Goal: Transaction & Acquisition: Subscribe to service/newsletter

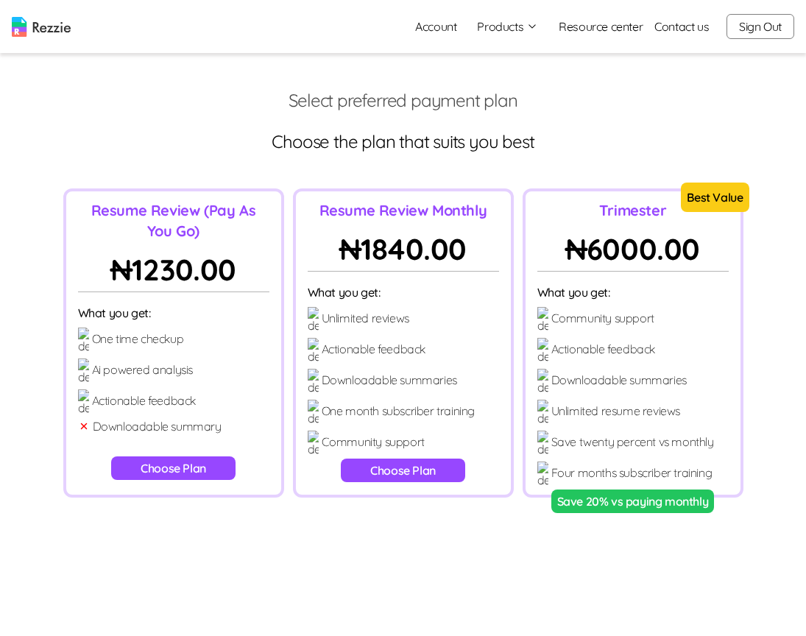
click at [191, 467] on button "Choose Plan" at bounding box center [173, 468] width 124 height 24
radio input "true"
radio input "false"
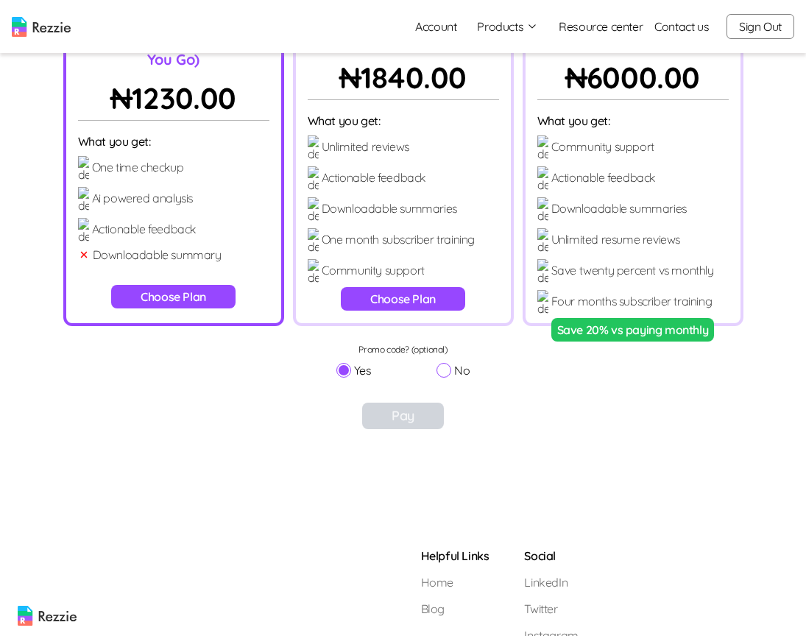
scroll to position [194, 0]
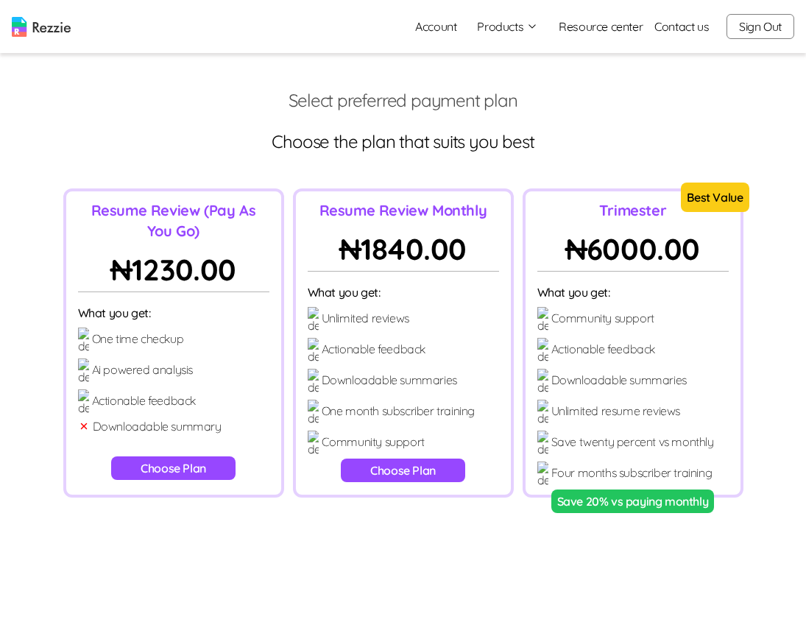
click at [176, 468] on button "Choose Plan" at bounding box center [173, 468] width 124 height 24
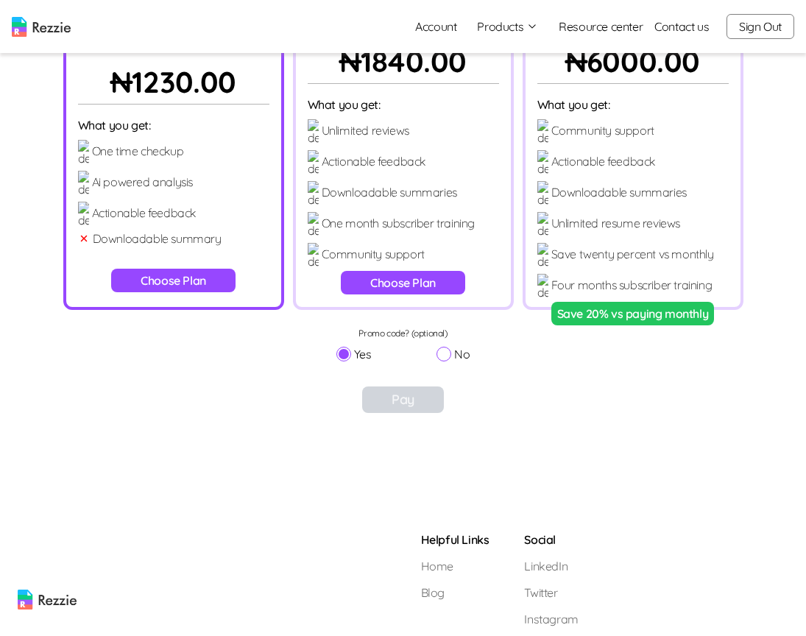
scroll to position [194, 0]
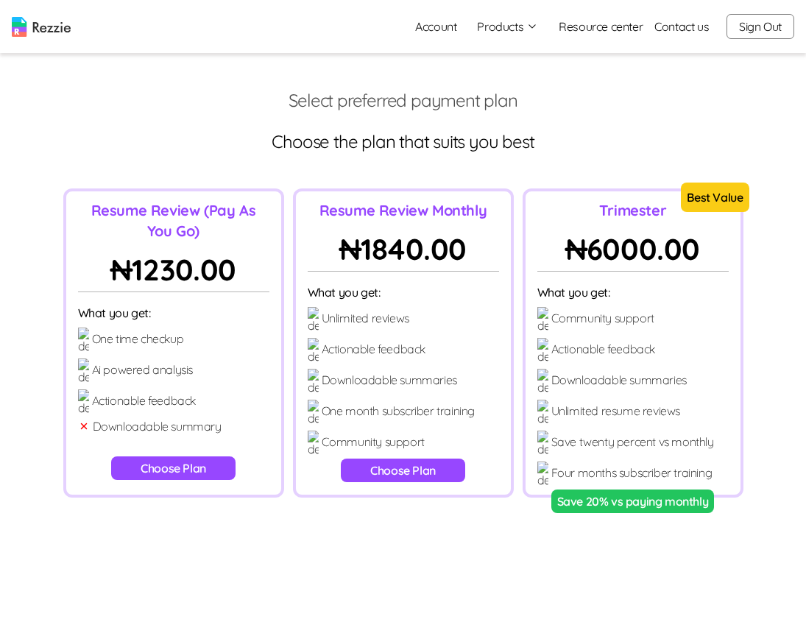
click at [202, 467] on button "Choose Plan" at bounding box center [173, 468] width 124 height 24
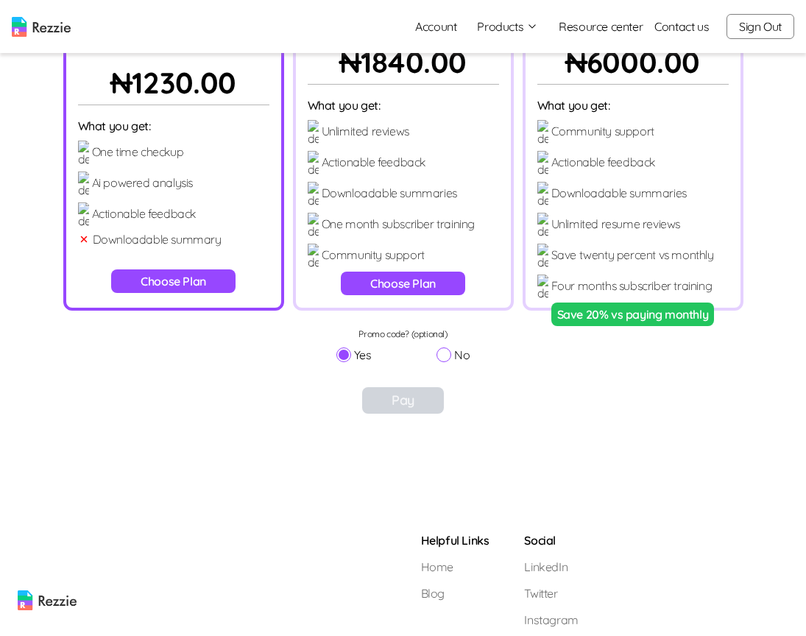
scroll to position [194, 0]
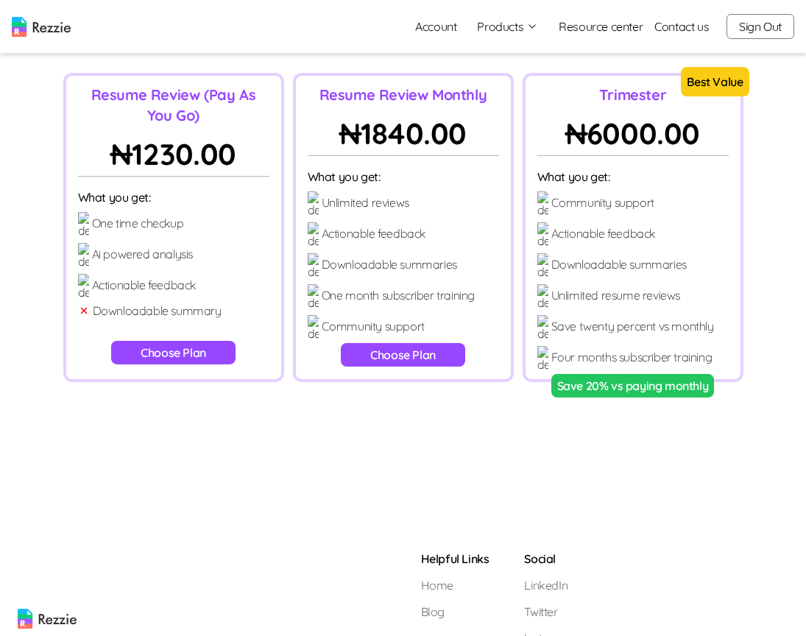
scroll to position [194, 0]
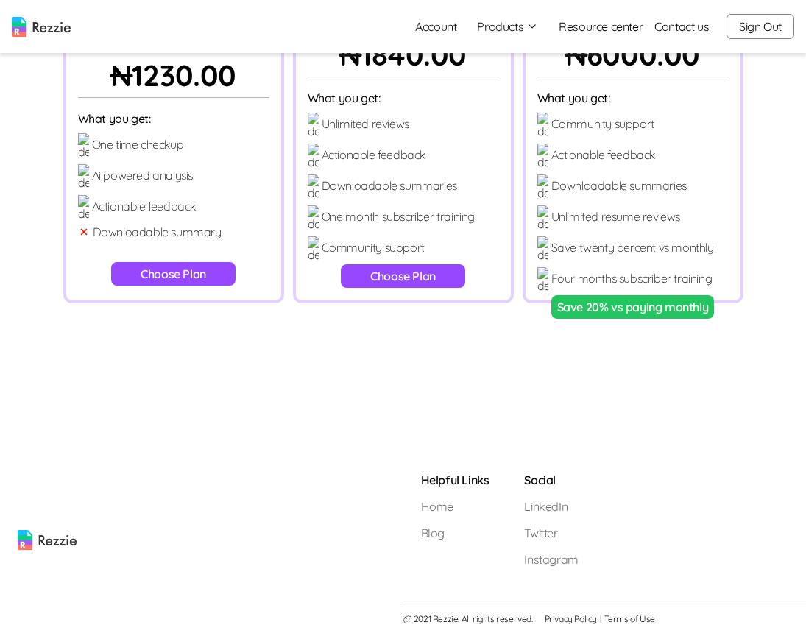
click at [184, 274] on button "Choose Plan" at bounding box center [173, 274] width 124 height 24
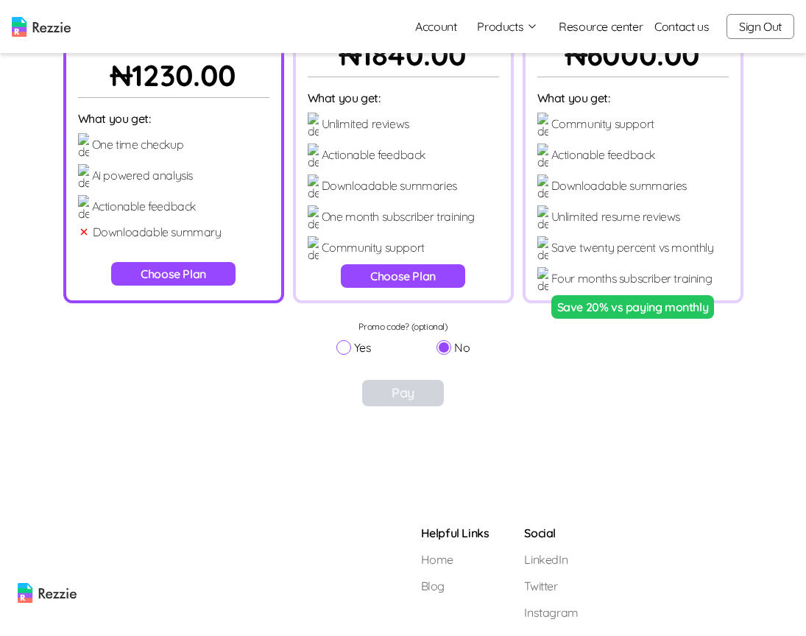
click at [344, 349] on input "Yes" at bounding box center [343, 347] width 15 height 15
radio input "true"
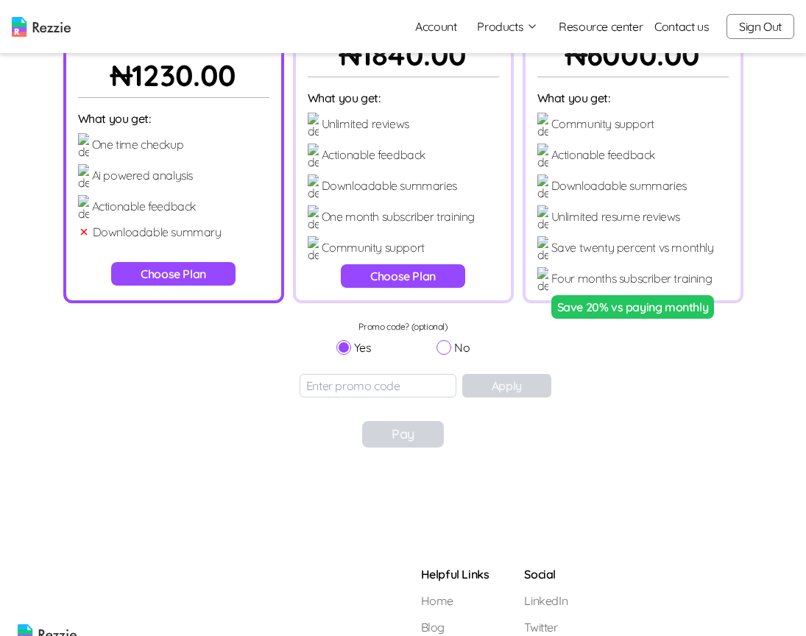
click at [448, 345] on input "No" at bounding box center [444, 347] width 15 height 15
radio input "true"
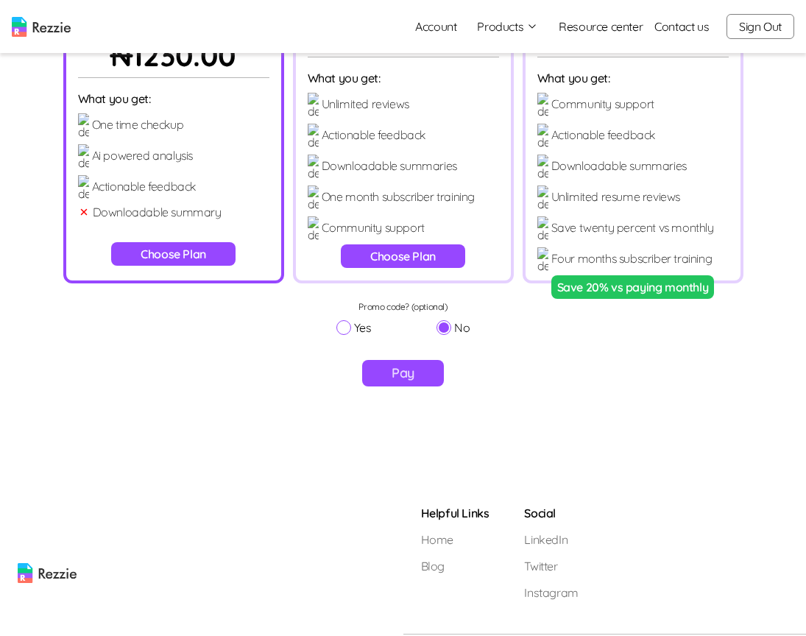
scroll to position [202, 0]
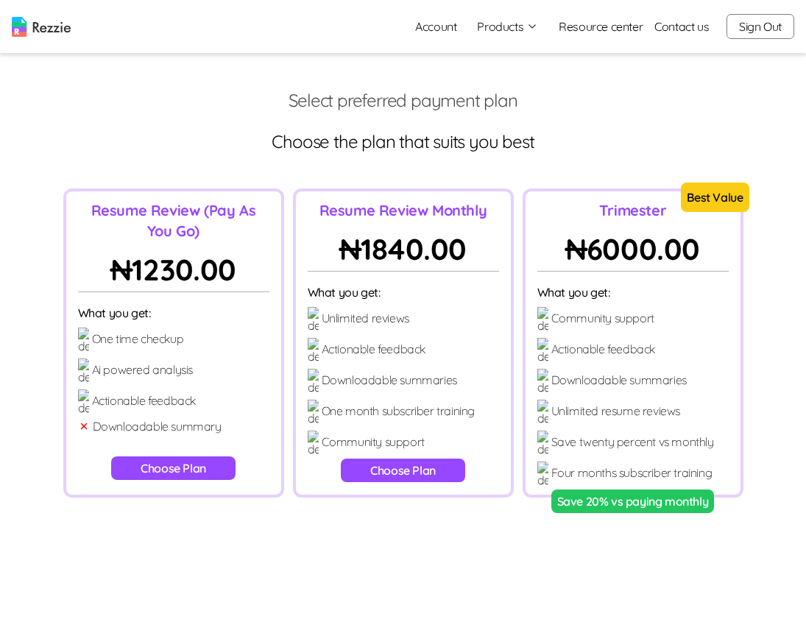
click at [200, 462] on button "Choose Plan" at bounding box center [173, 468] width 124 height 24
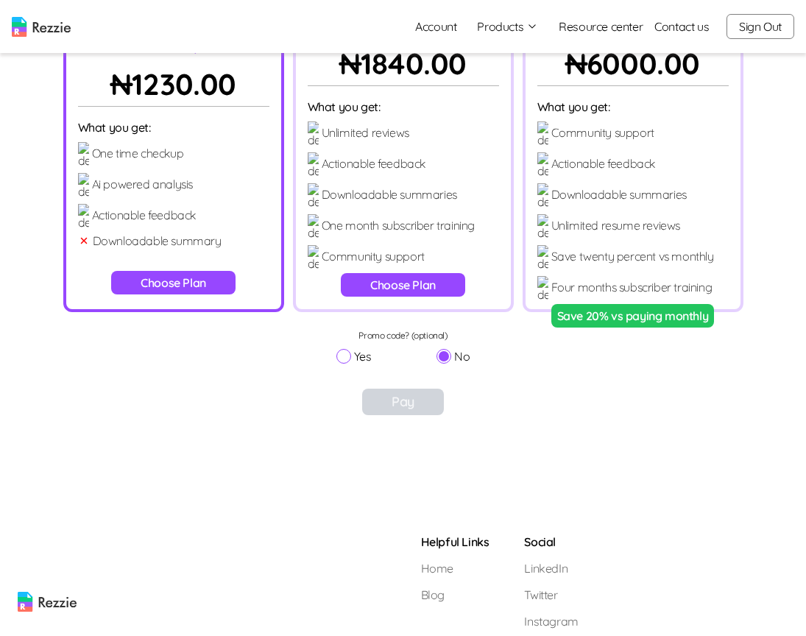
scroll to position [194, 0]
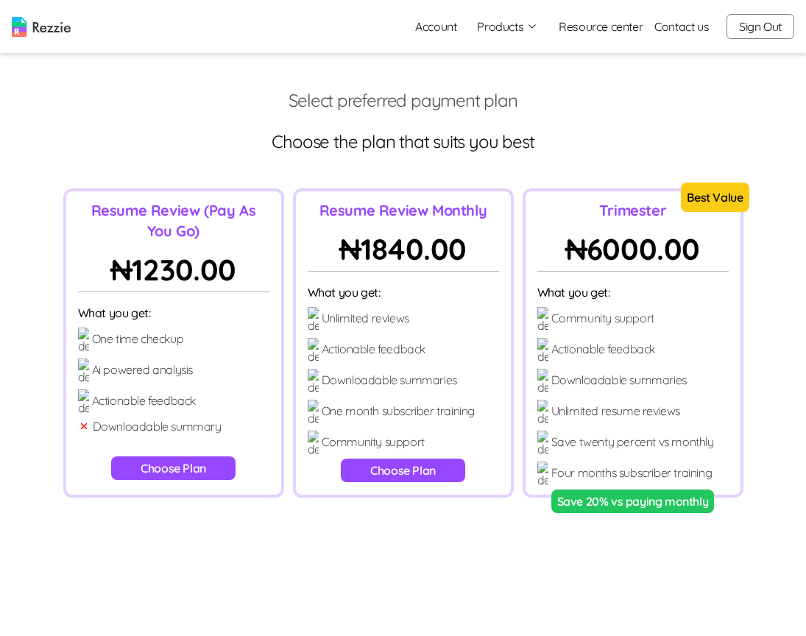
click at [194, 465] on button "Choose Plan" at bounding box center [173, 468] width 124 height 24
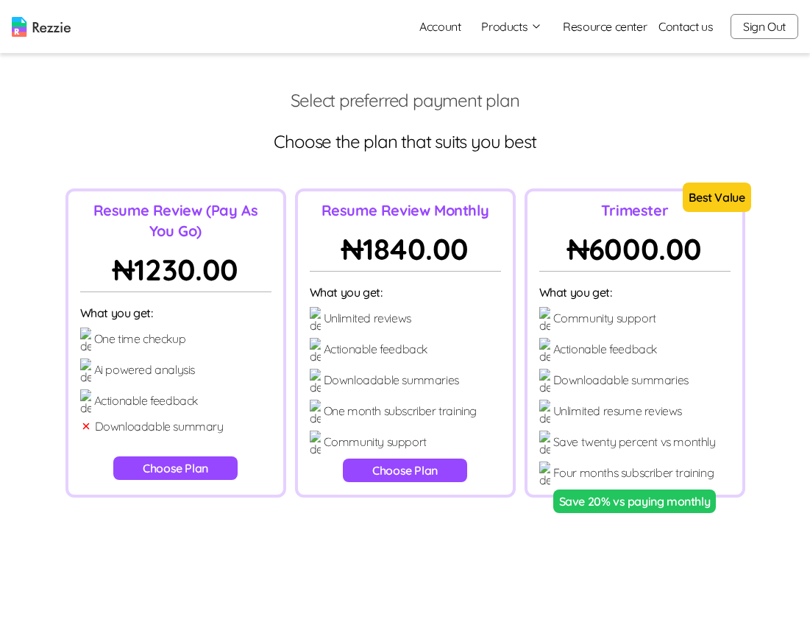
click at [208, 470] on button "Choose Plan" at bounding box center [175, 468] width 124 height 24
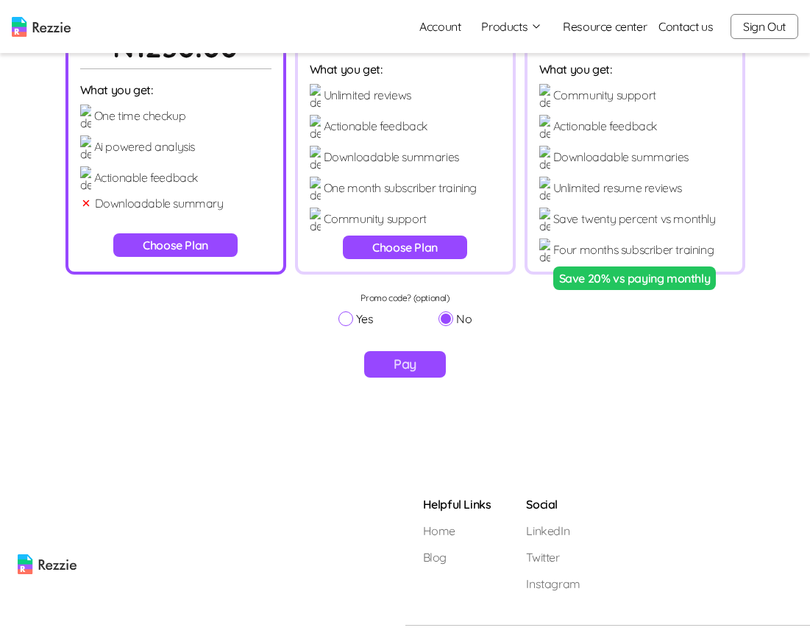
scroll to position [247, 0]
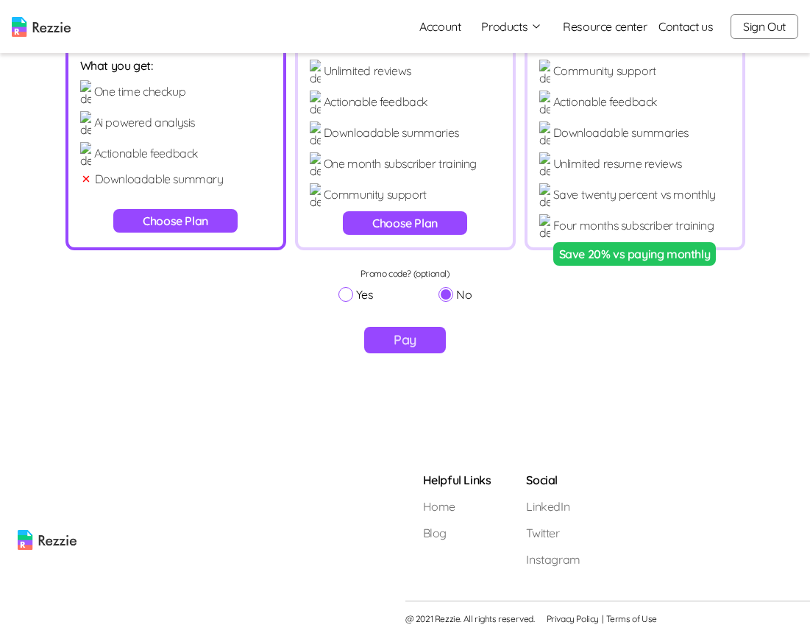
click at [422, 335] on button "Pay" at bounding box center [405, 340] width 82 height 27
click at [396, 227] on button "Choose Plan" at bounding box center [405, 223] width 124 height 24
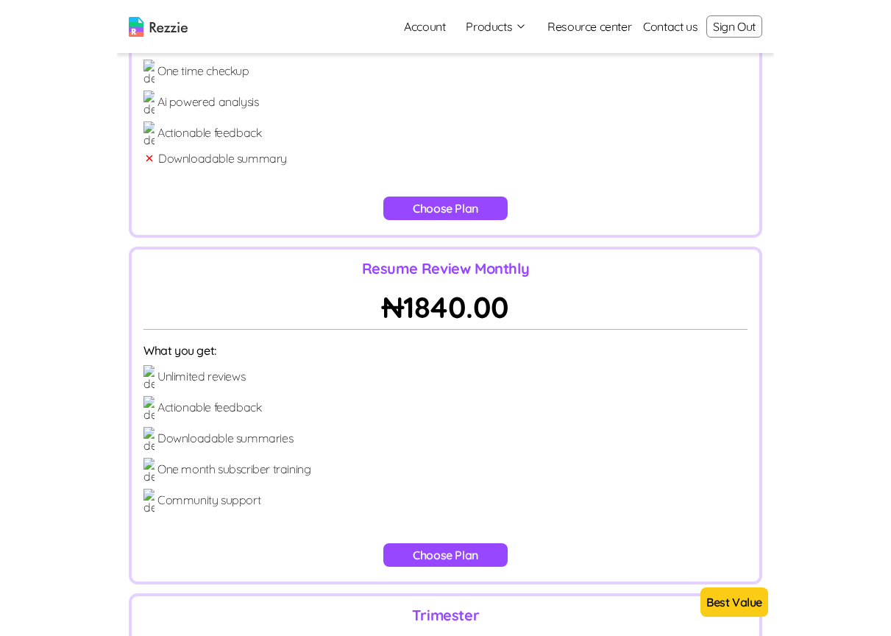
scroll to position [194, 0]
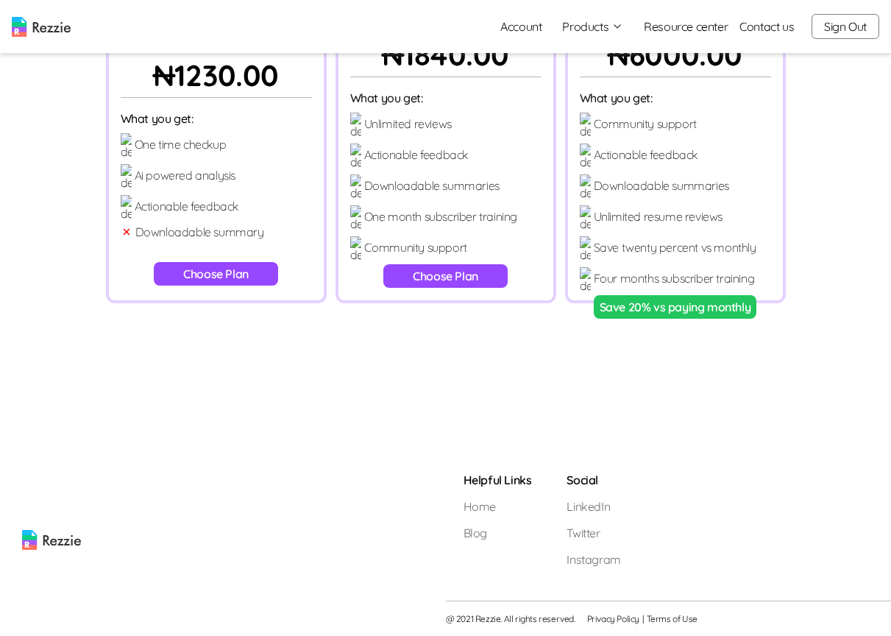
click at [233, 271] on button "Choose Plan" at bounding box center [216, 274] width 124 height 24
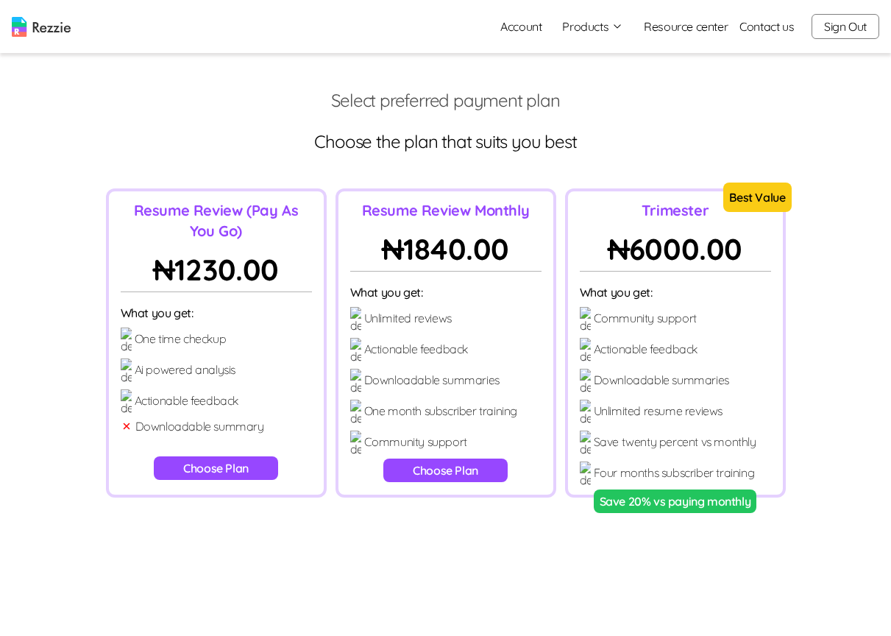
click at [198, 472] on button "Choose Plan" at bounding box center [216, 468] width 124 height 24
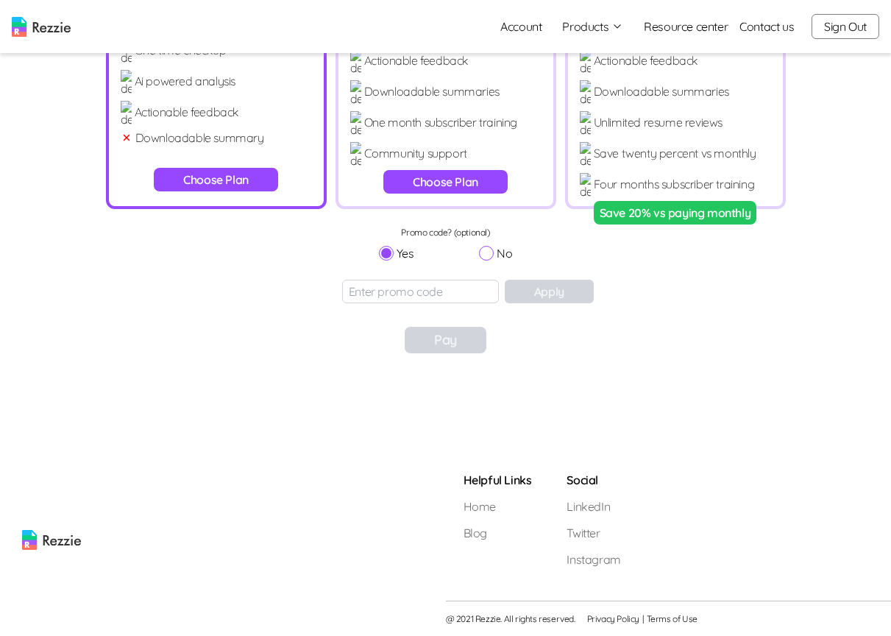
scroll to position [194, 0]
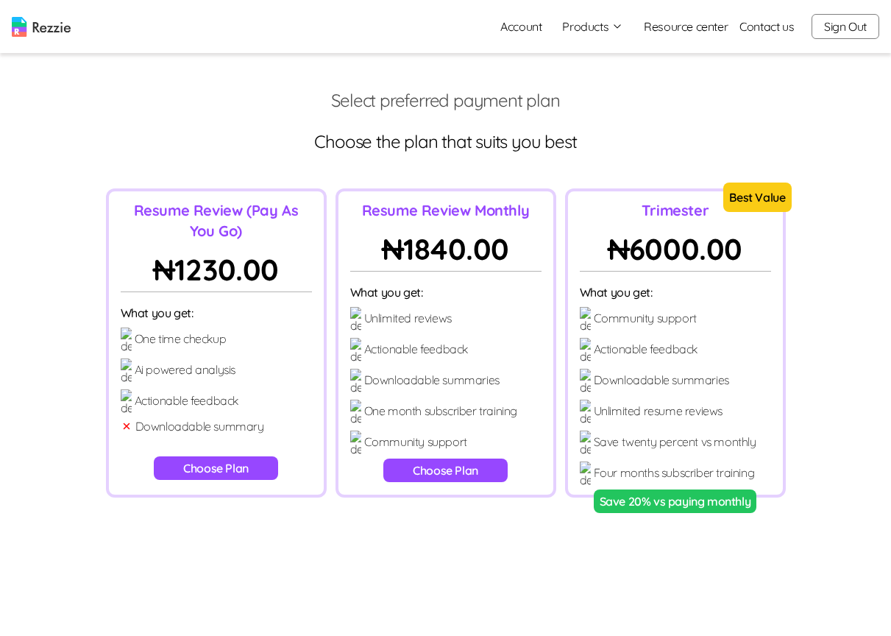
click at [225, 475] on button "Choose Plan" at bounding box center [216, 468] width 124 height 24
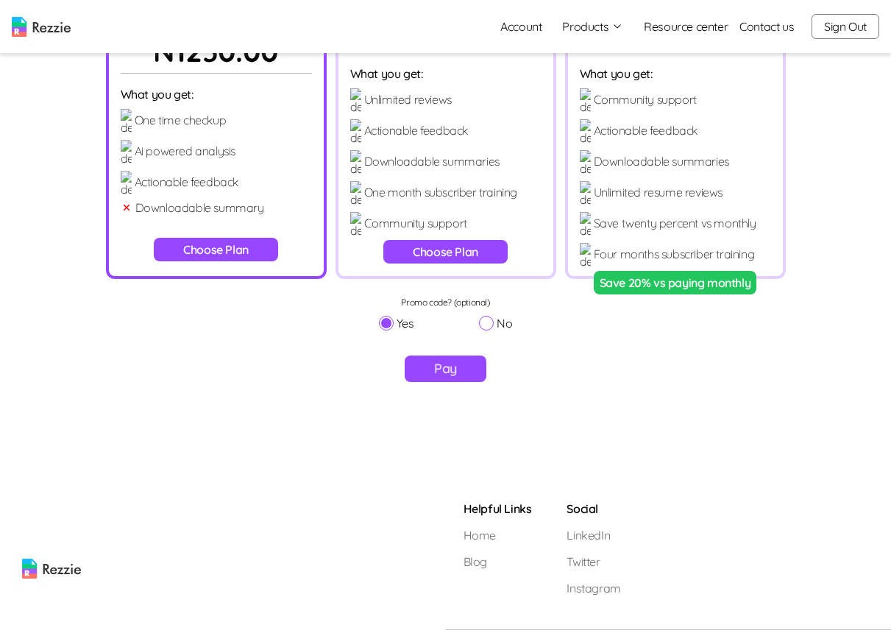
scroll to position [247, 0]
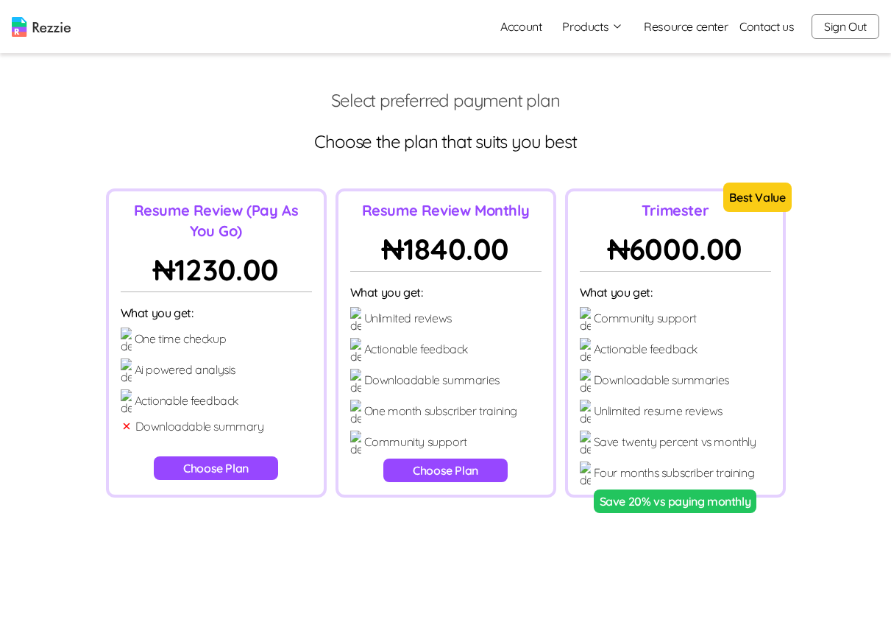
click at [887, 79] on main "Select preferred payment plan Choose the plan that suits you best Resume Review…" at bounding box center [445, 332] width 891 height 665
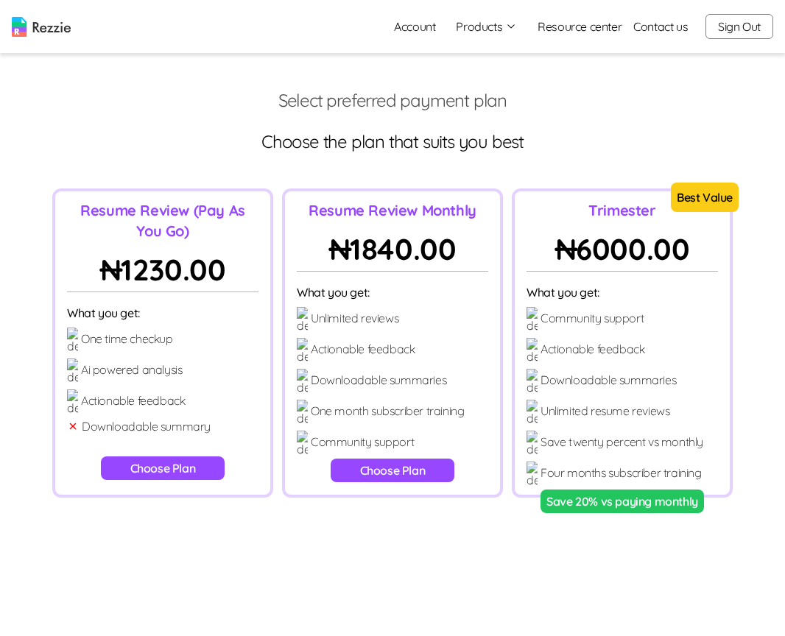
click at [161, 470] on button "Choose Plan" at bounding box center [163, 468] width 124 height 24
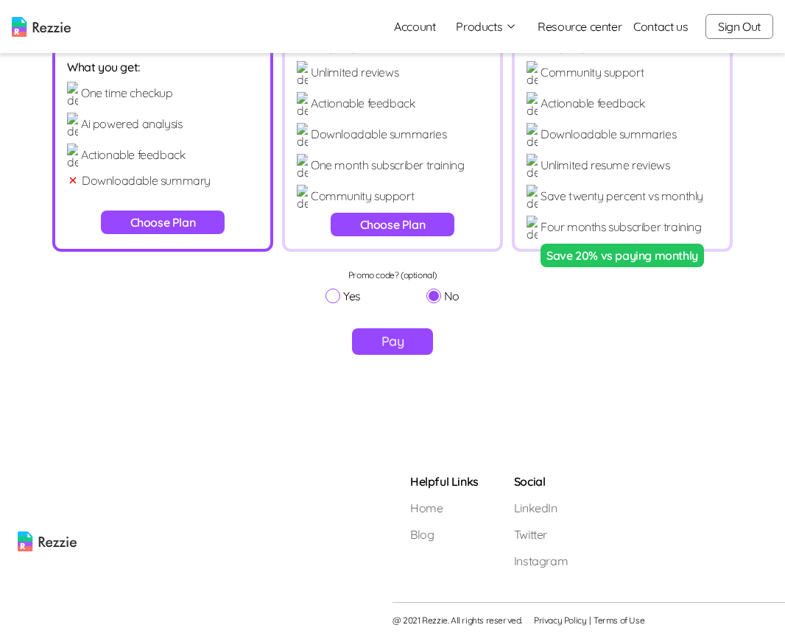
scroll to position [247, 0]
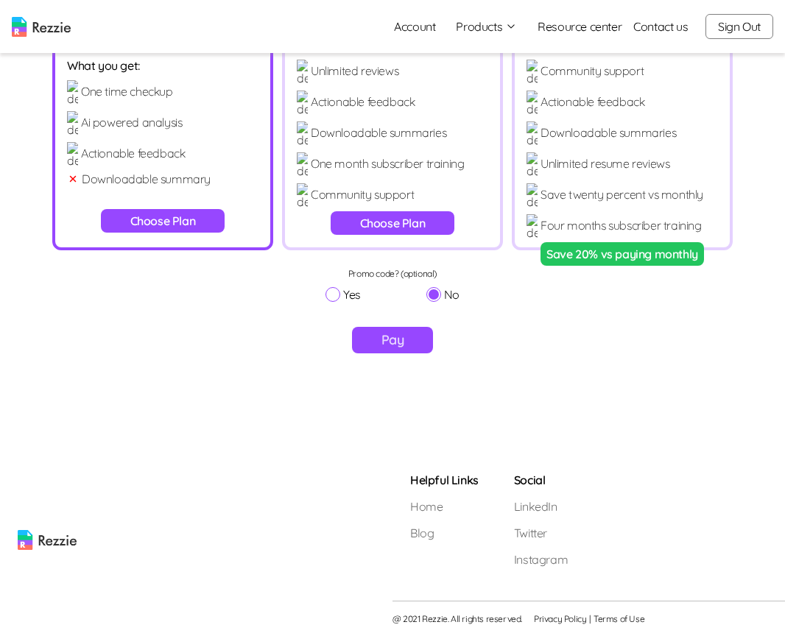
click at [338, 292] on input "Yes" at bounding box center [332, 294] width 15 height 15
radio input "true"
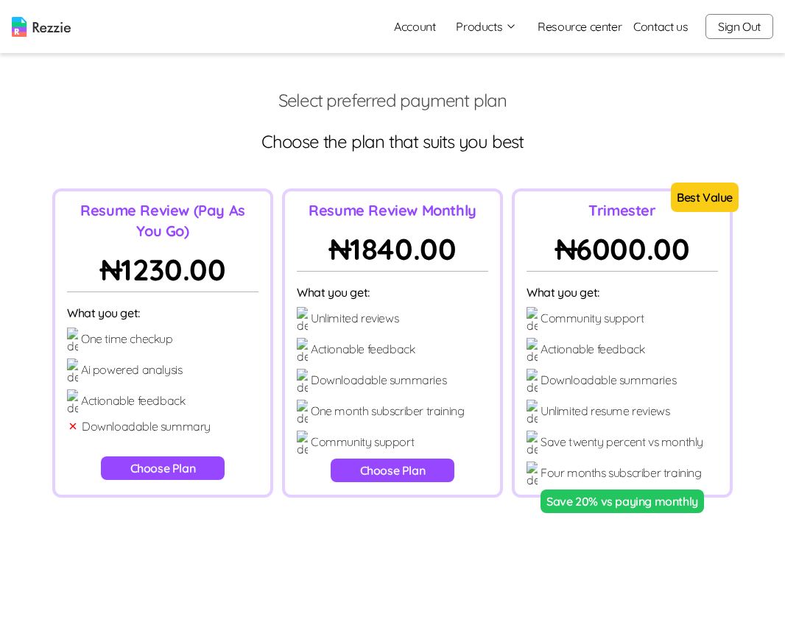
click at [180, 477] on button "Choose Plan" at bounding box center [163, 468] width 124 height 24
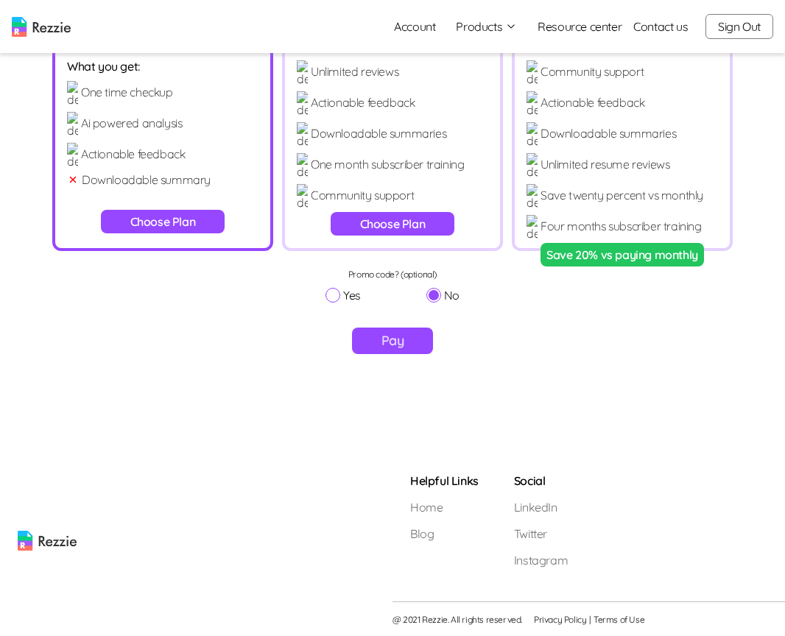
scroll to position [247, 0]
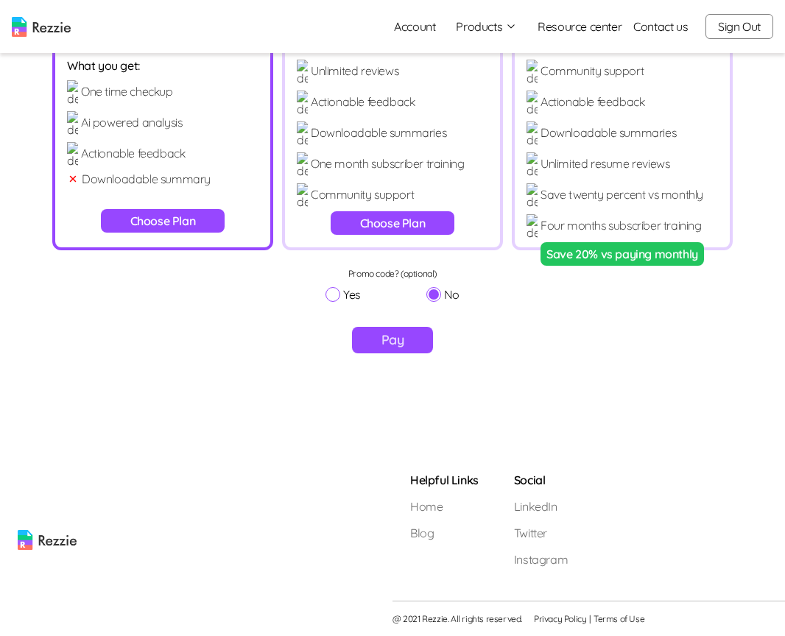
click at [409, 345] on button "Pay" at bounding box center [393, 340] width 82 height 27
click at [396, 220] on button "Choose Plan" at bounding box center [393, 223] width 124 height 24
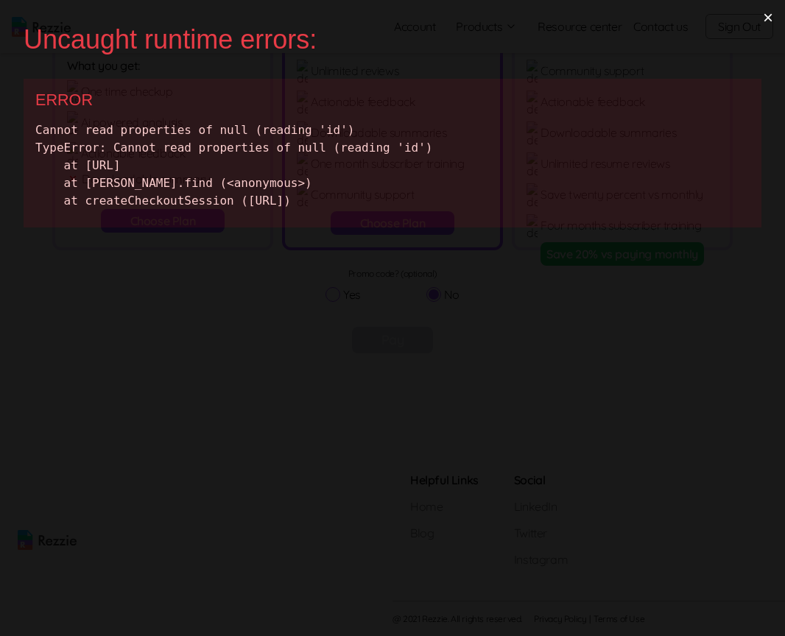
scroll to position [0, 0]
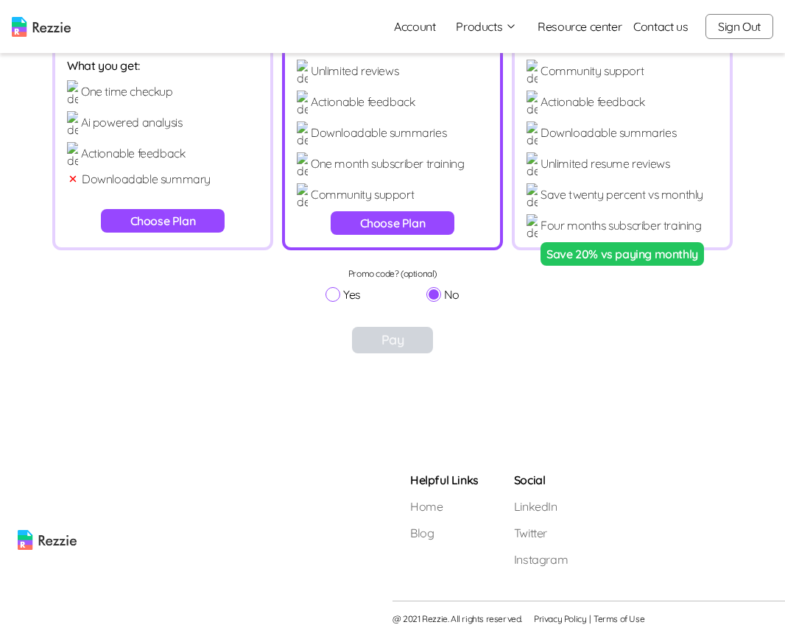
click at [378, 219] on button "Choose Plan" at bounding box center [393, 223] width 124 height 24
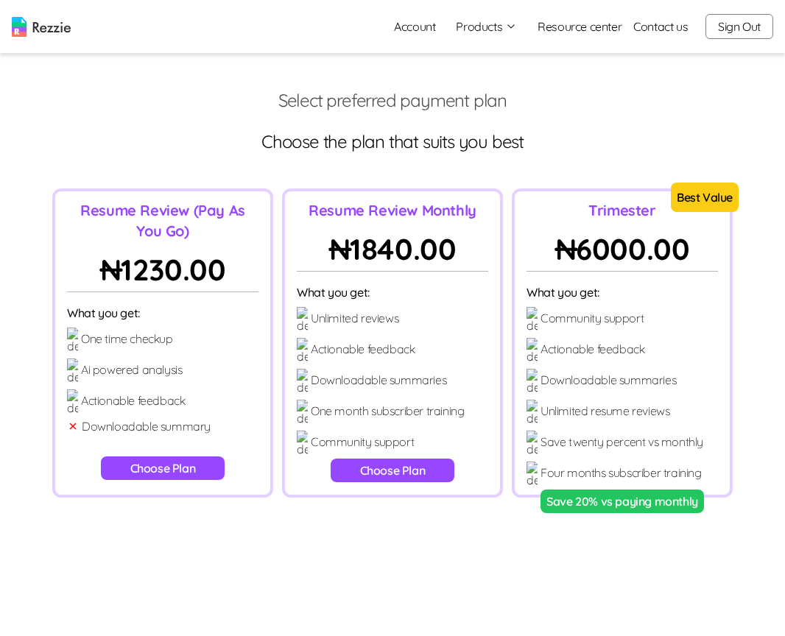
click at [404, 467] on button "Choose Plan" at bounding box center [393, 471] width 124 height 24
click at [176, 469] on button "Choose Plan" at bounding box center [163, 468] width 124 height 24
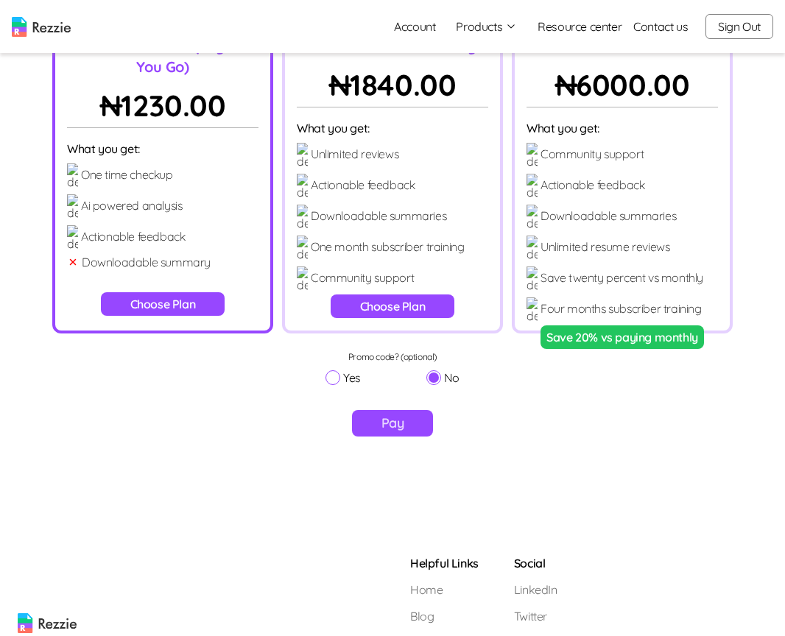
scroll to position [247, 0]
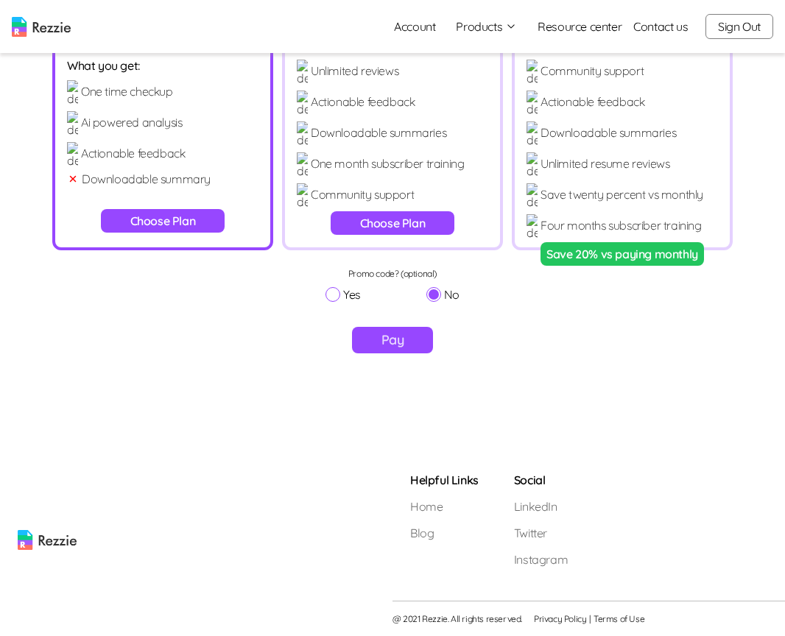
click at [406, 221] on button "Choose Plan" at bounding box center [393, 223] width 124 height 24
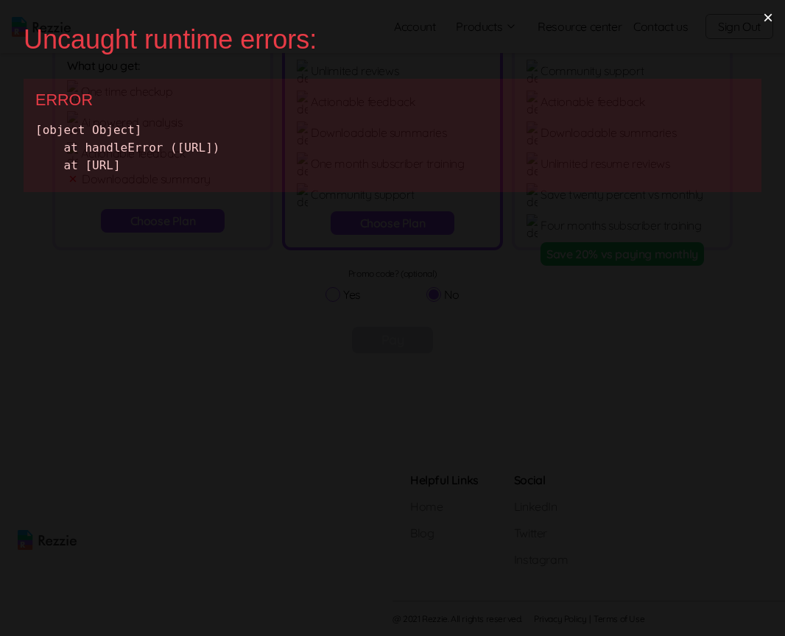
scroll to position [0, 0]
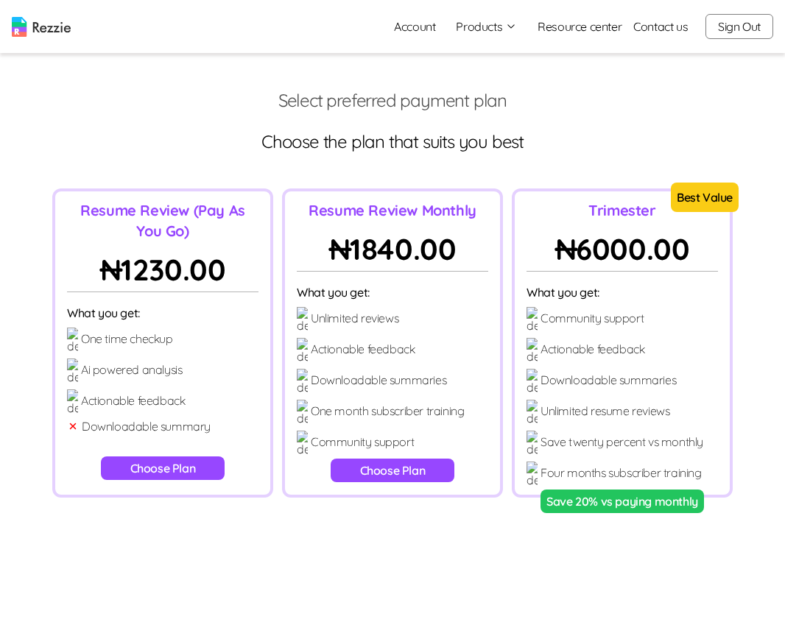
click at [397, 468] on button "Choose Plan" at bounding box center [393, 471] width 124 height 24
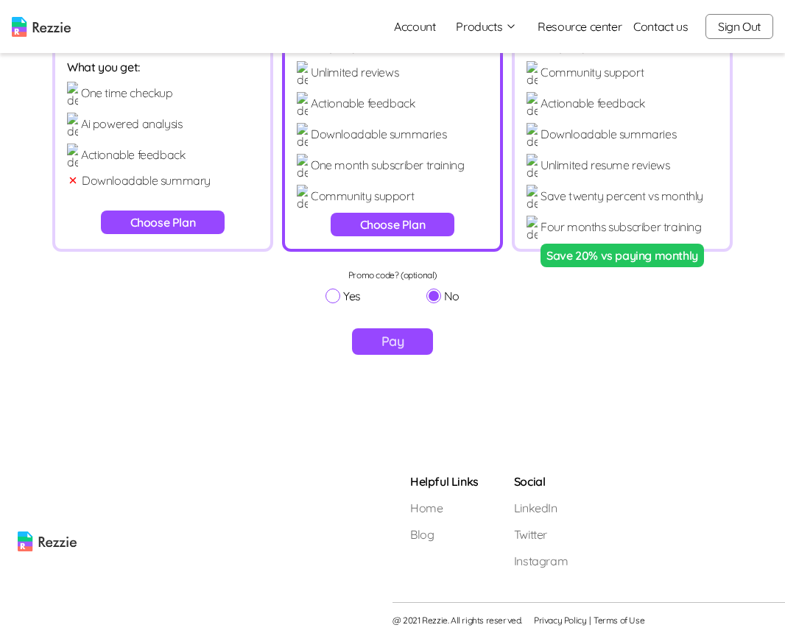
scroll to position [247, 0]
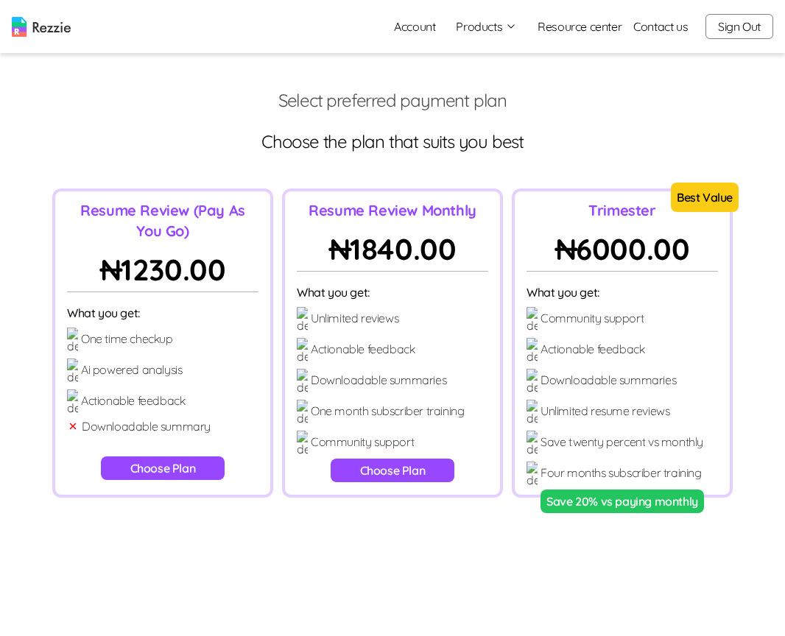
click at [152, 462] on button "Choose Plan" at bounding box center [163, 468] width 124 height 24
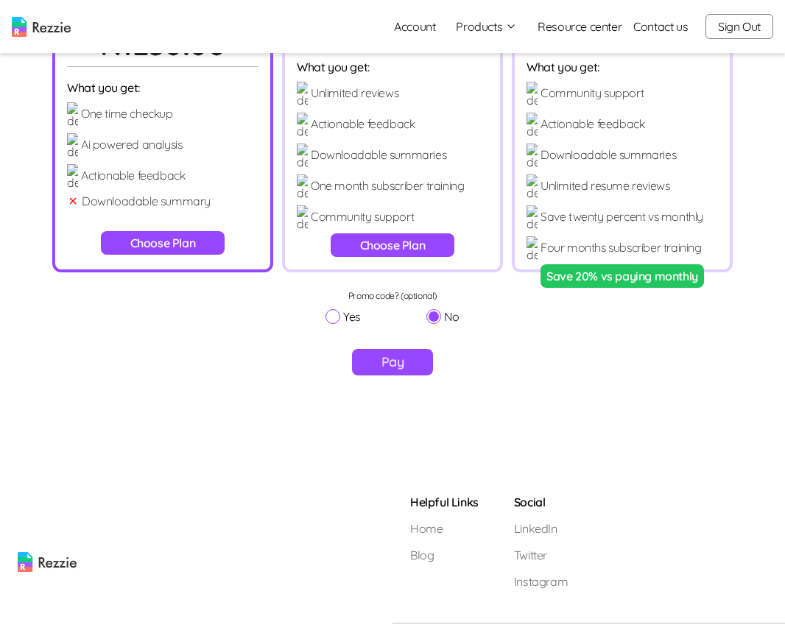
scroll to position [247, 0]
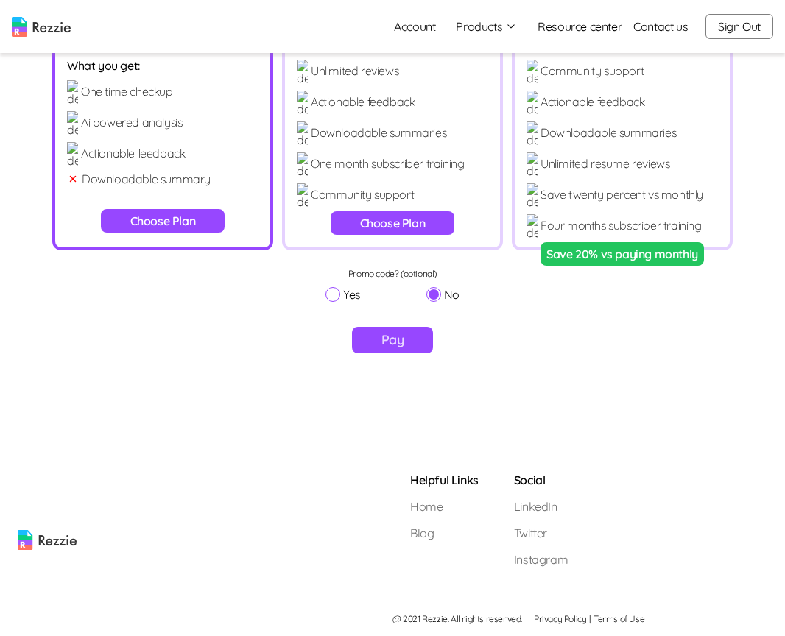
click at [406, 222] on button "Choose Plan" at bounding box center [393, 223] width 124 height 24
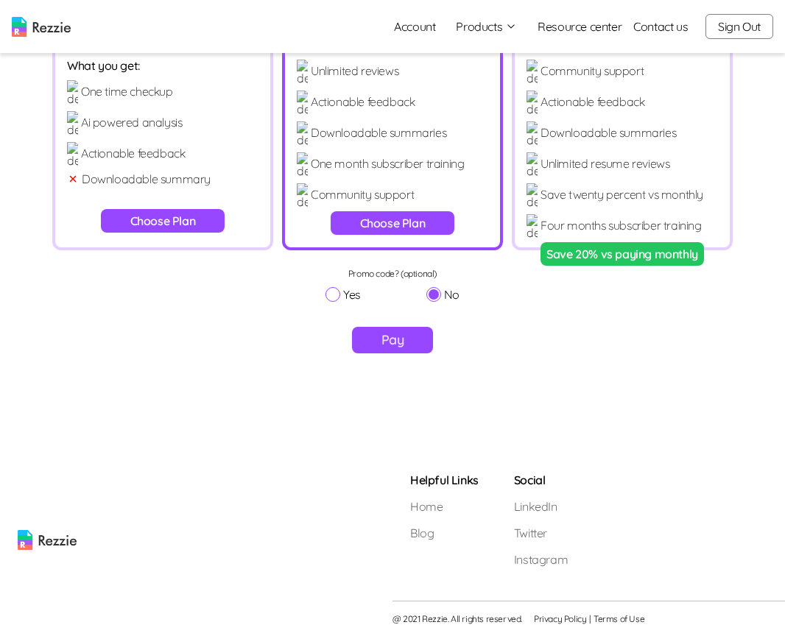
click at [397, 341] on button "Pay" at bounding box center [393, 340] width 82 height 27
click at [414, 219] on button "Choose Plan" at bounding box center [393, 223] width 124 height 24
click at [395, 334] on button "Pay" at bounding box center [393, 340] width 82 height 27
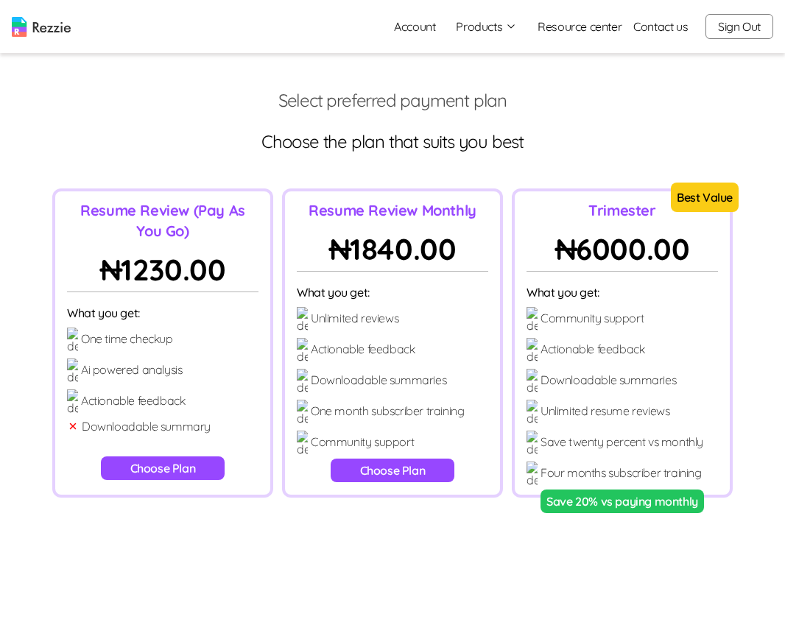
click at [170, 467] on button "Choose Plan" at bounding box center [163, 468] width 124 height 24
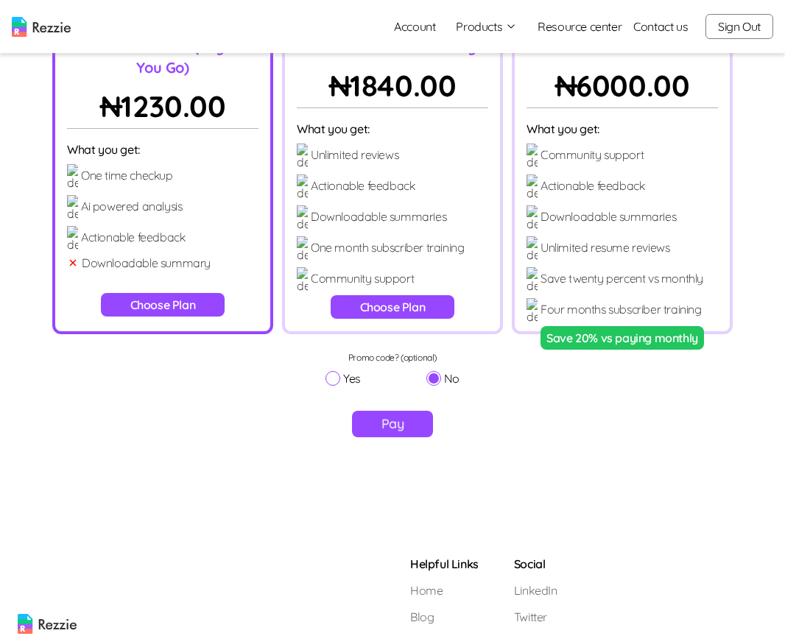
scroll to position [247, 0]
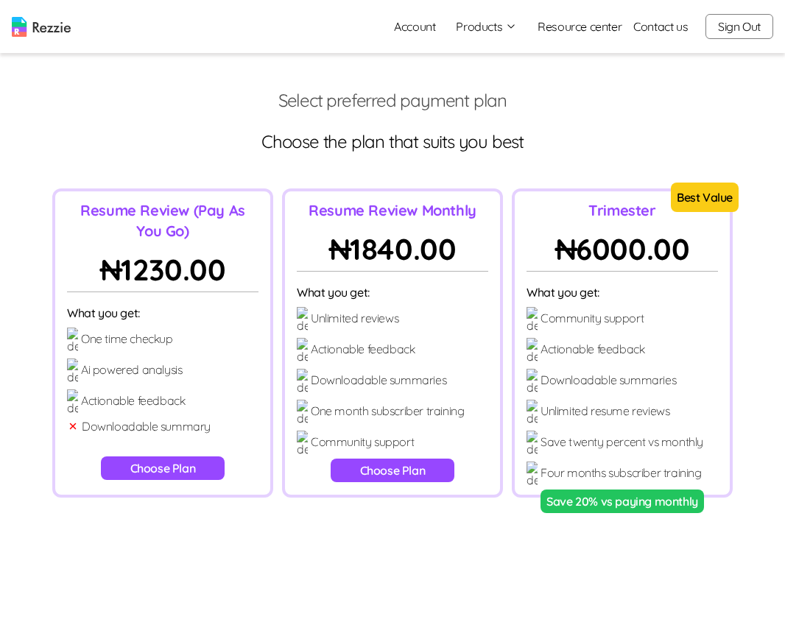
click at [151, 460] on button "Choose Plan" at bounding box center [163, 468] width 124 height 24
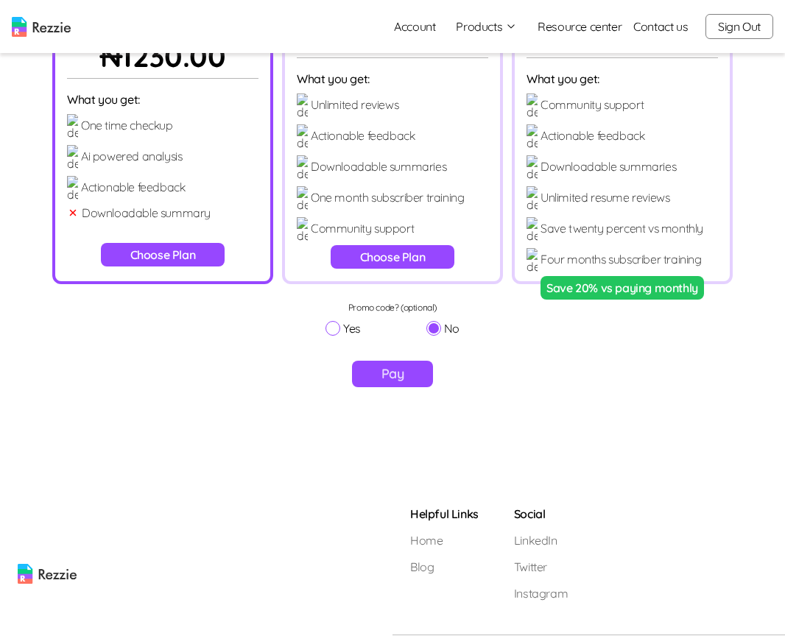
scroll to position [247, 0]
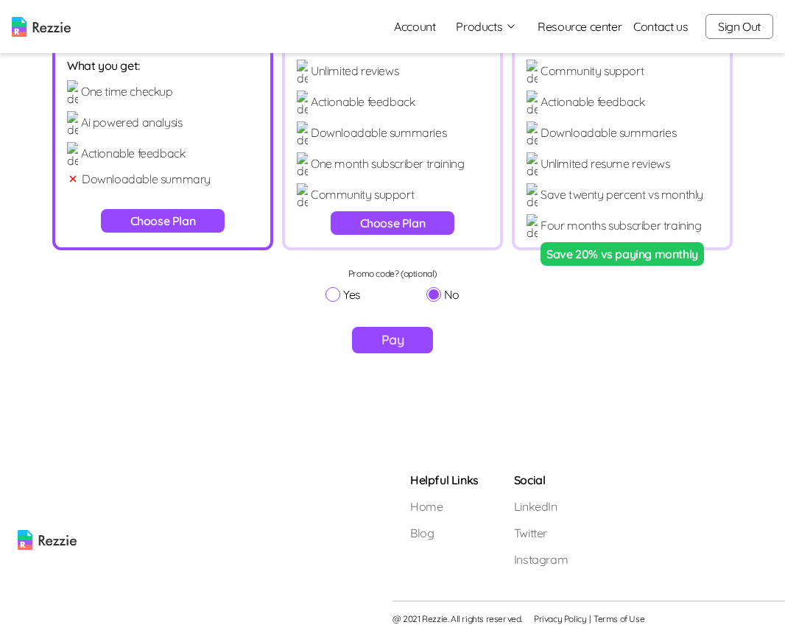
click at [183, 217] on button "Choose Plan" at bounding box center [163, 221] width 124 height 24
click at [423, 225] on button "Choose Plan" at bounding box center [393, 223] width 124 height 24
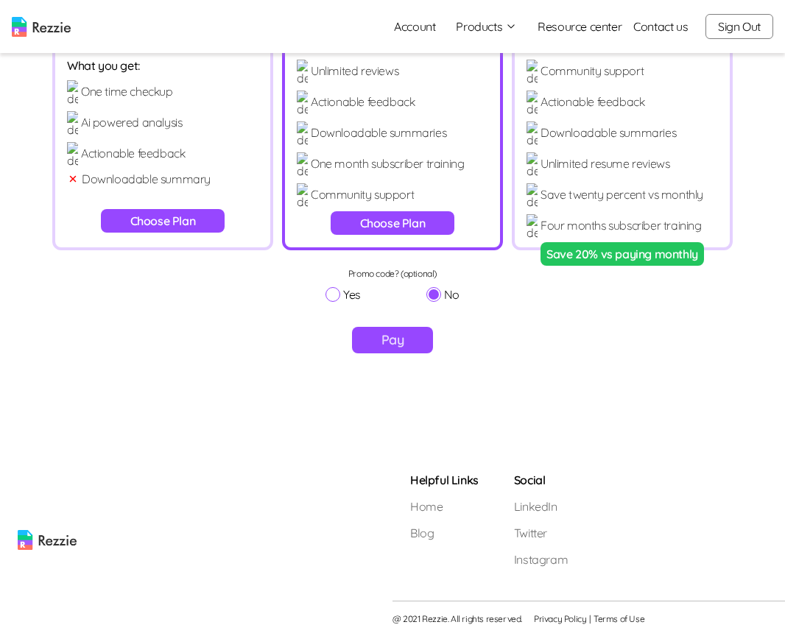
click at [416, 336] on button "Pay" at bounding box center [393, 340] width 82 height 27
click at [191, 226] on button "Choose Plan" at bounding box center [163, 221] width 124 height 24
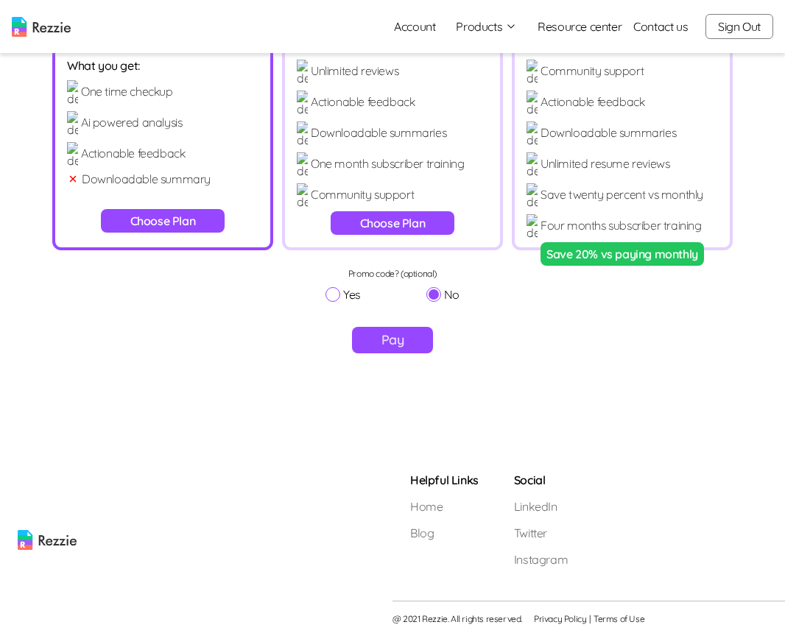
click at [411, 342] on button "Pay" at bounding box center [393, 340] width 82 height 27
click at [379, 224] on button "Choose Plan" at bounding box center [393, 223] width 124 height 24
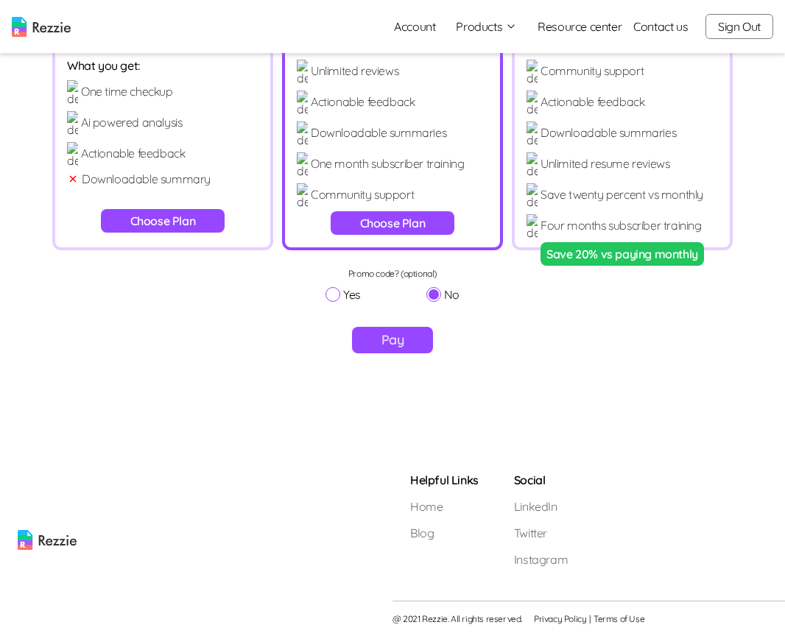
click at [391, 340] on button "Pay" at bounding box center [393, 340] width 82 height 27
